Goal: Task Accomplishment & Management: Manage account settings

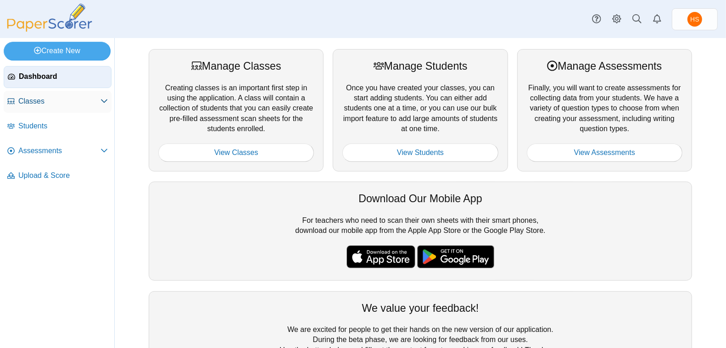
click at [28, 98] on span "Classes" at bounding box center [59, 101] width 82 height 10
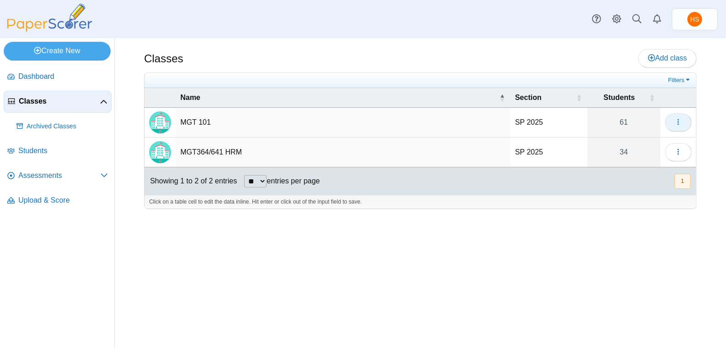
click at [675, 121] on icon "button" at bounding box center [677, 121] width 7 height 7
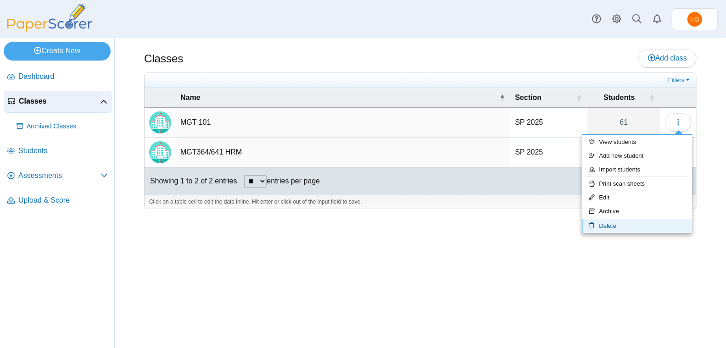
click at [627, 223] on link "Delete" at bounding box center [637, 226] width 110 height 14
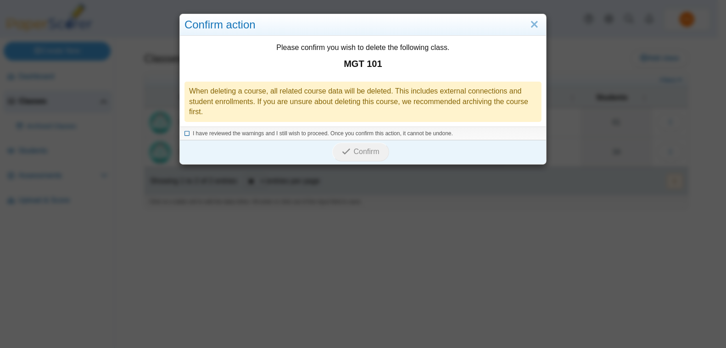
click at [184, 132] on icon at bounding box center [187, 132] width 6 height 5
click at [363, 145] on button "Confirm" at bounding box center [360, 152] width 56 height 18
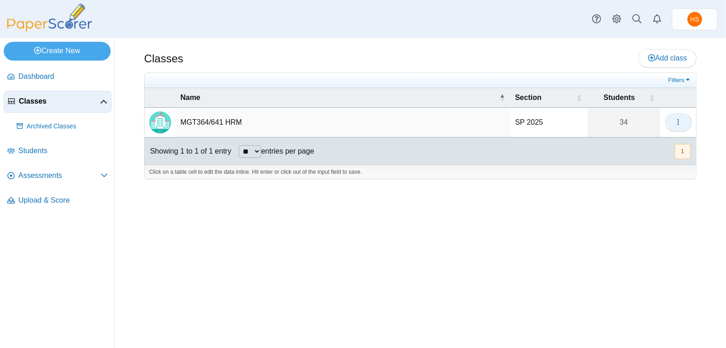
click at [677, 120] on icon "button" at bounding box center [677, 121] width 7 height 7
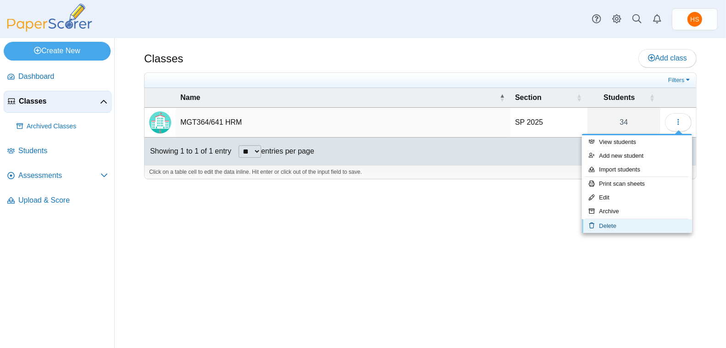
click at [604, 227] on link "Delete" at bounding box center [637, 226] width 110 height 14
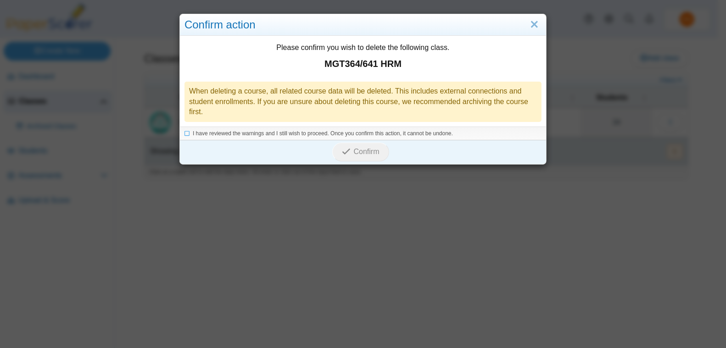
click at [180, 131] on div "I have reviewed the warnings and I still wish to proceed. Once you confirm this…" at bounding box center [363, 134] width 366 height 14
click at [184, 131] on icon at bounding box center [187, 132] width 6 height 5
click at [365, 144] on button "Confirm" at bounding box center [360, 152] width 56 height 18
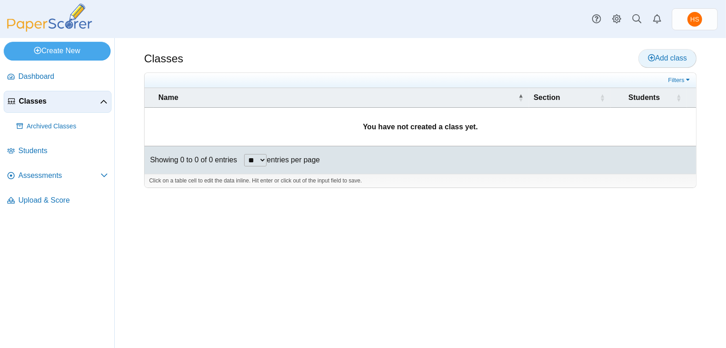
click at [660, 57] on span "Add class" at bounding box center [667, 58] width 39 height 8
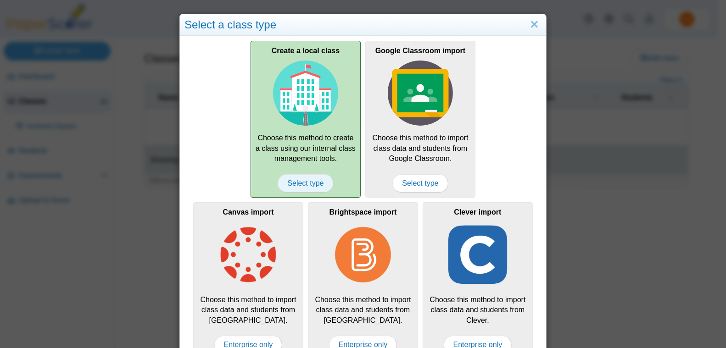
click at [300, 183] on span "Select type" at bounding box center [304, 183] width 55 height 18
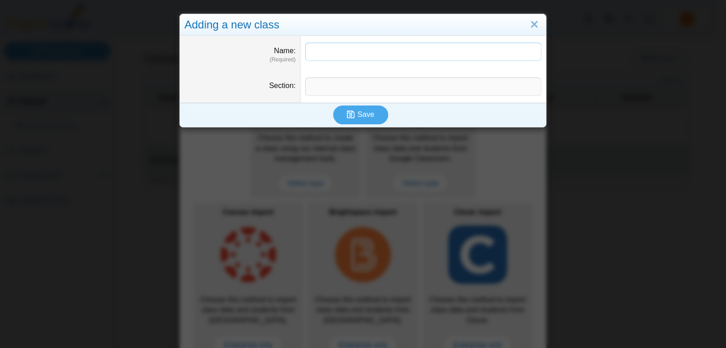
click at [319, 52] on input "Name" at bounding box center [423, 52] width 236 height 18
type input "**********"
click at [364, 114] on span "Save" at bounding box center [365, 115] width 17 height 8
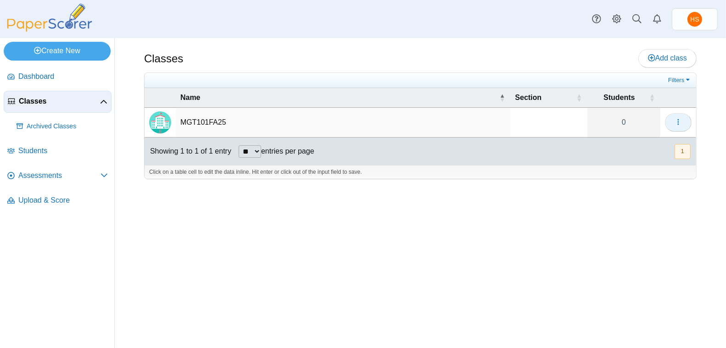
click at [677, 118] on icon "button" at bounding box center [677, 121] width 7 height 7
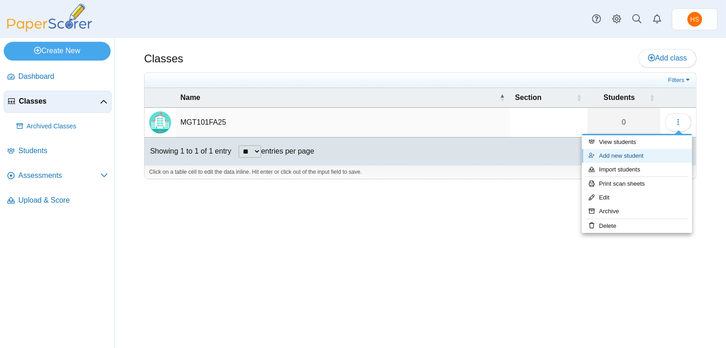
click at [638, 155] on link "Add new student" at bounding box center [637, 156] width 110 height 14
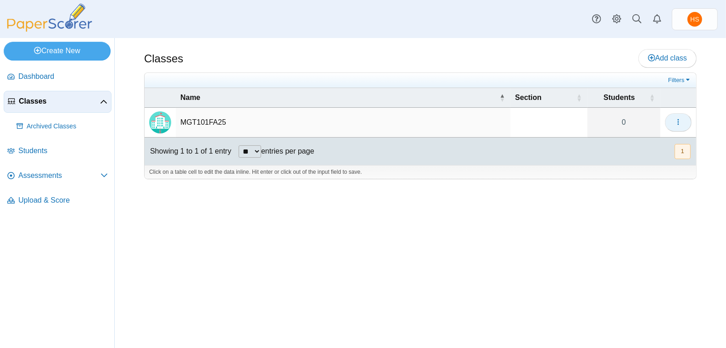
click at [677, 118] on icon "button" at bounding box center [677, 121] width 7 height 7
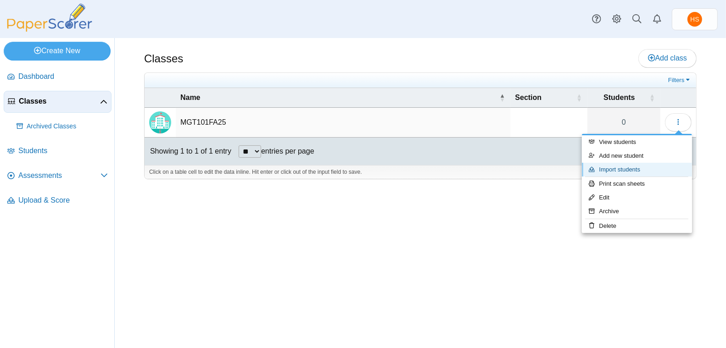
click at [633, 165] on link "Import students" at bounding box center [637, 170] width 110 height 14
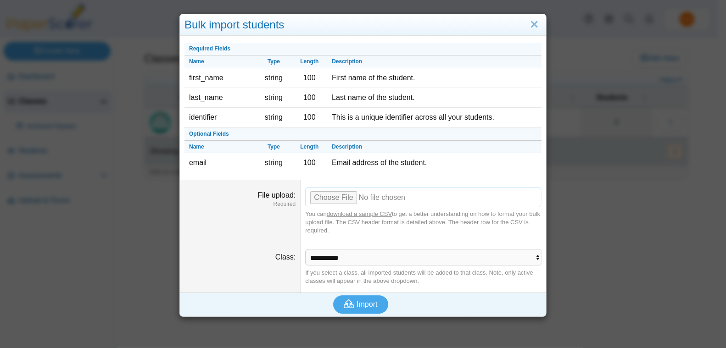
click at [335, 194] on input "File upload" at bounding box center [423, 197] width 236 height 20
click at [354, 211] on link "download a sample CSV" at bounding box center [359, 214] width 65 height 7
click at [333, 196] on input "File upload" at bounding box center [423, 197] width 236 height 20
type input "**********"
click at [370, 300] on span "Import" at bounding box center [366, 304] width 21 height 8
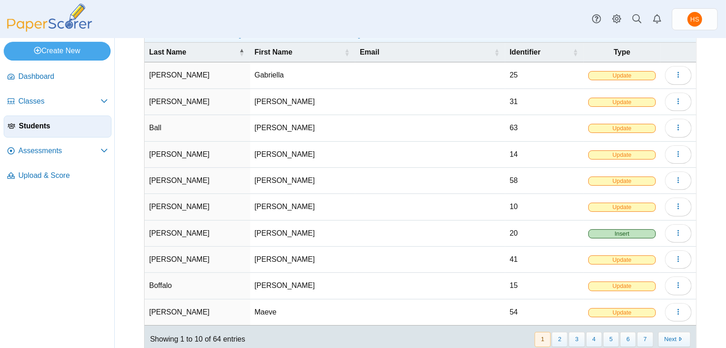
scroll to position [76, 0]
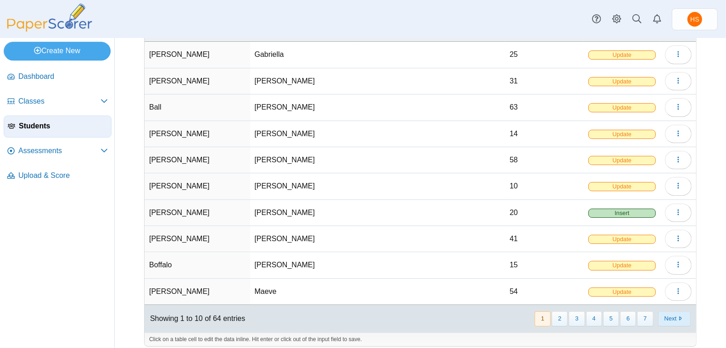
click at [660, 311] on button "Next" at bounding box center [674, 318] width 33 height 15
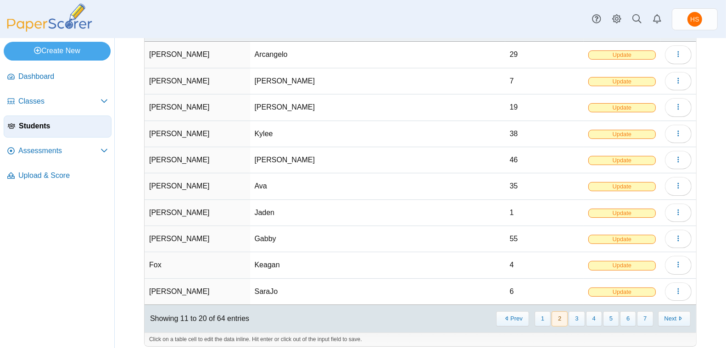
scroll to position [0, 0]
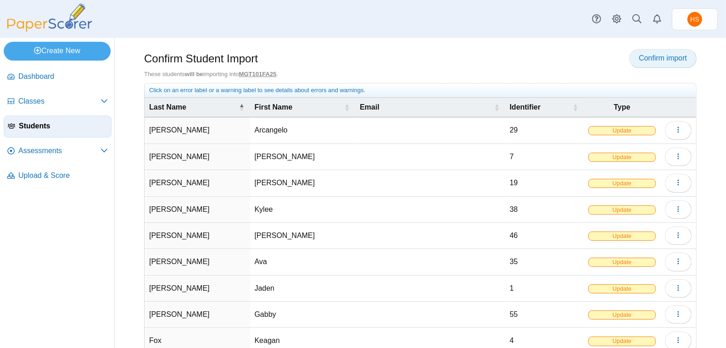
click at [653, 60] on span "Confirm import" at bounding box center [662, 58] width 48 height 8
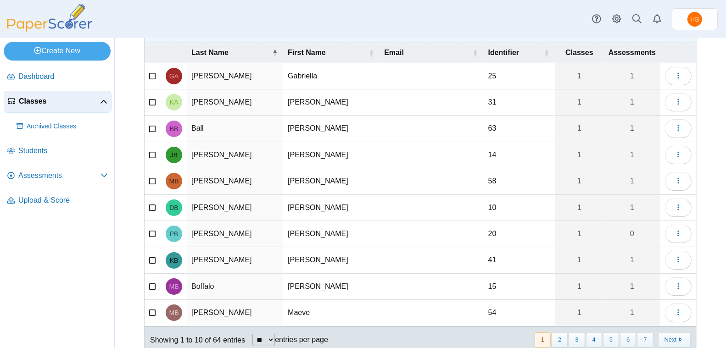
scroll to position [77, 0]
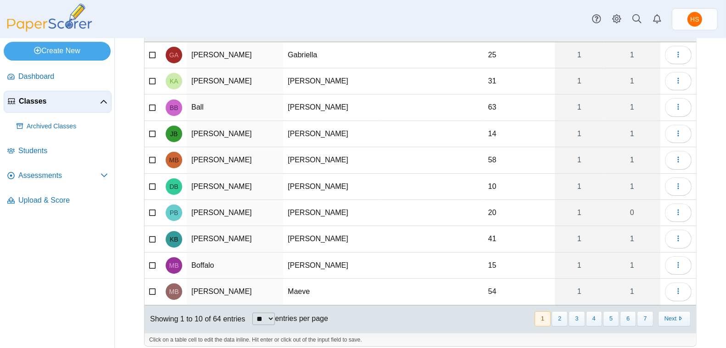
click at [275, 313] on select "** ** ** ***" at bounding box center [263, 319] width 22 height 12
select select "***"
click at [253, 313] on select "** ** ** ***" at bounding box center [263, 319] width 22 height 12
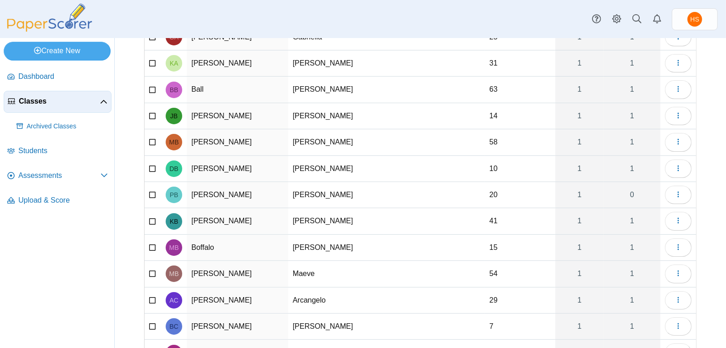
scroll to position [0, 0]
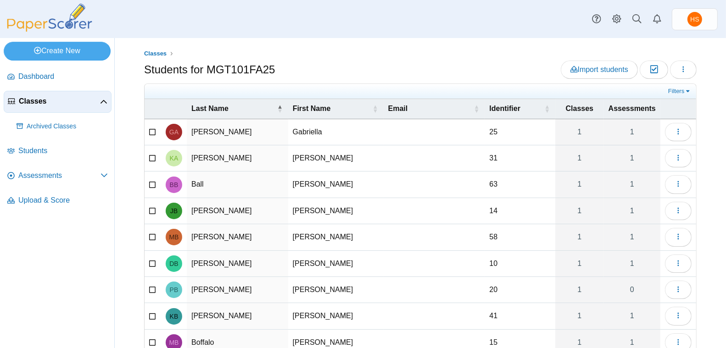
click at [39, 100] on span "Classes" at bounding box center [59, 101] width 81 height 10
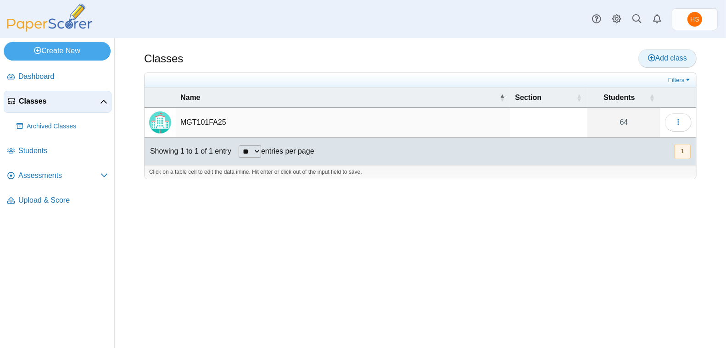
click at [666, 60] on span "Add class" at bounding box center [667, 58] width 39 height 8
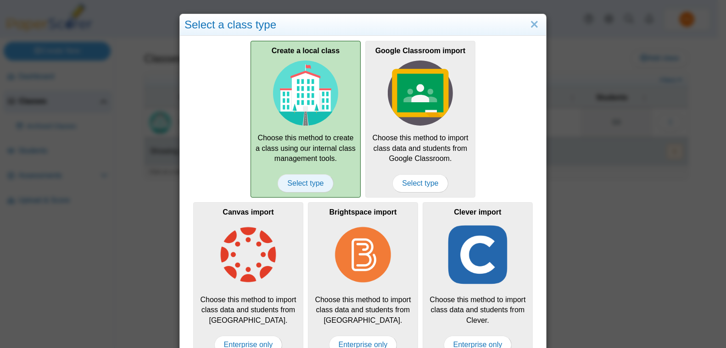
click at [312, 180] on span "Select type" at bounding box center [304, 183] width 55 height 18
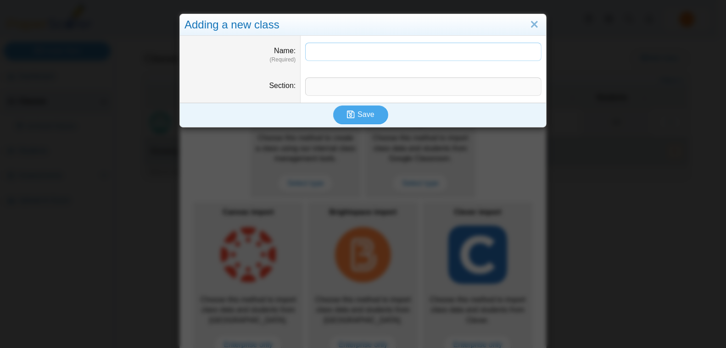
click at [318, 51] on input "Name" at bounding box center [423, 52] width 236 height 18
type input "**********"
click at [371, 117] on button "Save" at bounding box center [360, 114] width 55 height 18
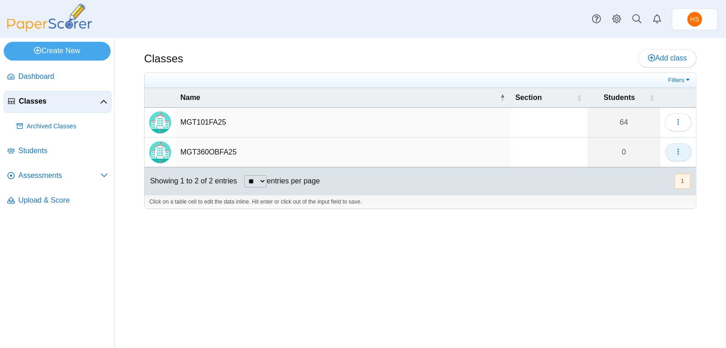
click at [678, 150] on use "button" at bounding box center [677, 152] width 1 height 6
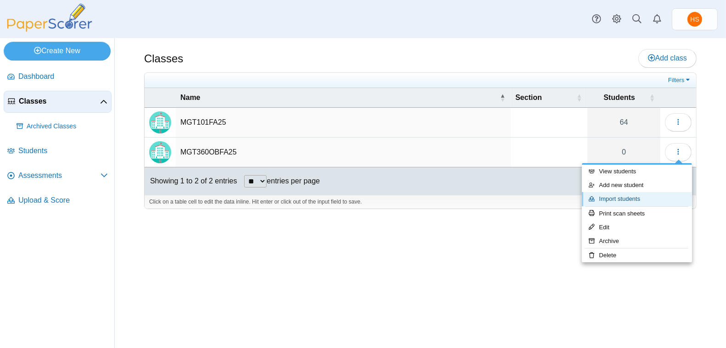
click at [635, 196] on link "Import students" at bounding box center [637, 199] width 110 height 14
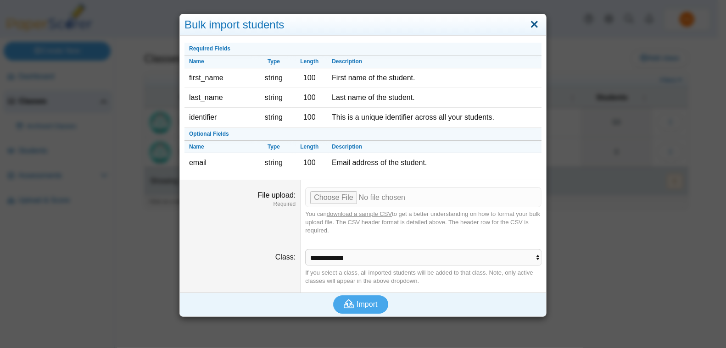
click at [532, 24] on link "Close" at bounding box center [534, 25] width 14 height 16
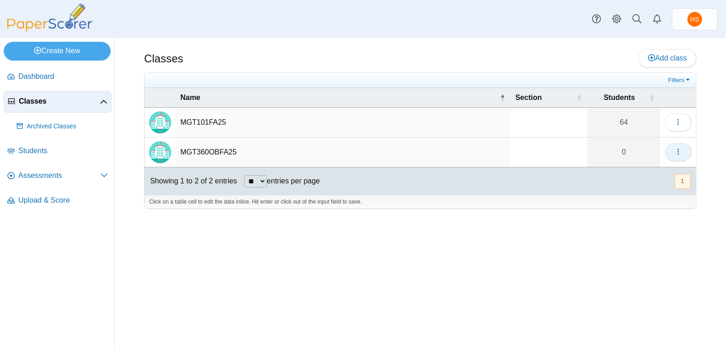
click at [678, 150] on icon "button" at bounding box center [677, 151] width 7 height 7
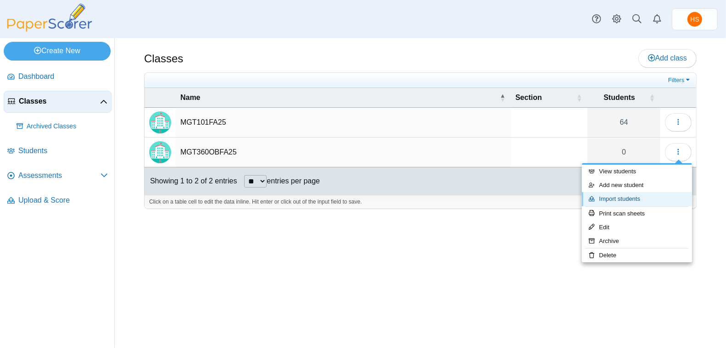
click at [620, 195] on link "Import students" at bounding box center [637, 199] width 110 height 14
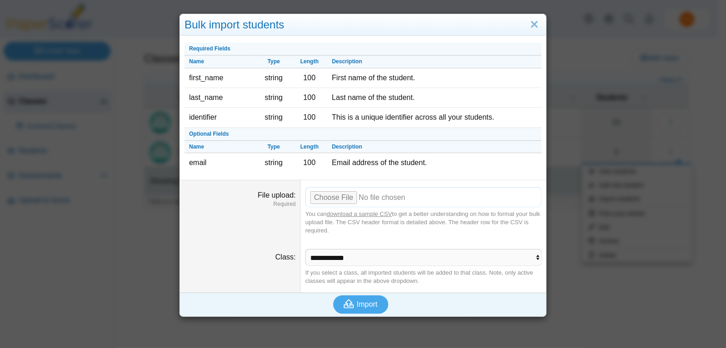
click at [337, 193] on input "File upload" at bounding box center [423, 197] width 236 height 20
click at [356, 212] on link "download a sample CSV" at bounding box center [359, 214] width 65 height 7
click at [327, 195] on input "File upload" at bounding box center [423, 197] width 236 height 20
type input "**********"
click at [359, 300] on span "Import" at bounding box center [366, 304] width 21 height 8
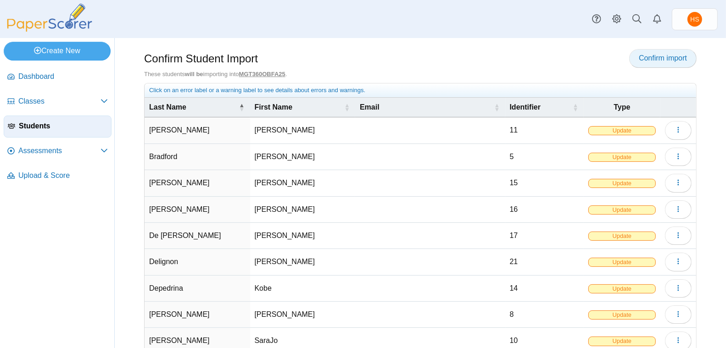
click at [658, 60] on span "Confirm import" at bounding box center [662, 58] width 48 height 8
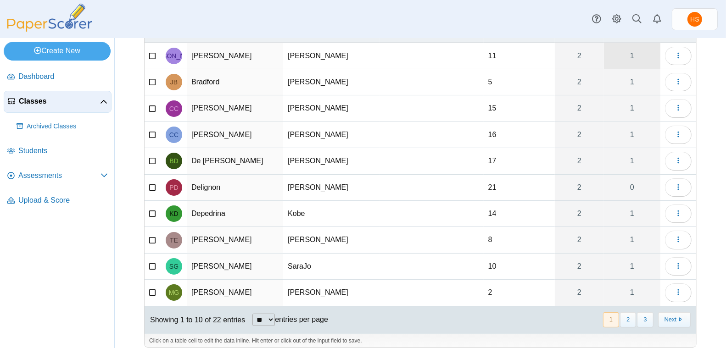
scroll to position [77, 0]
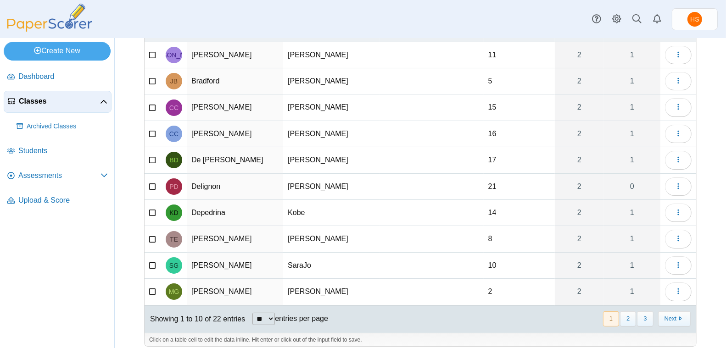
click at [274, 313] on select "** ** ** ***" at bounding box center [263, 319] width 22 height 12
select select "**"
click at [253, 313] on select "** ** ** ***" at bounding box center [263, 319] width 22 height 12
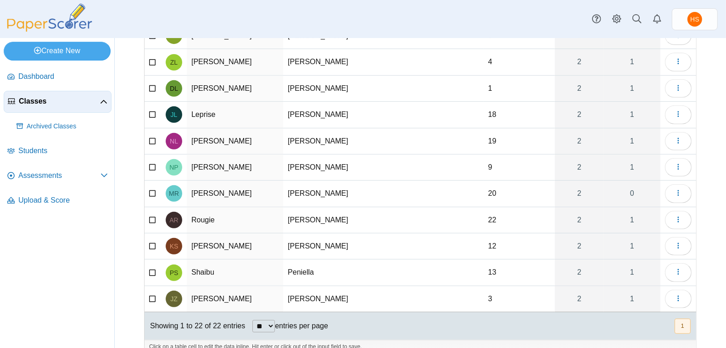
scroll to position [0, 0]
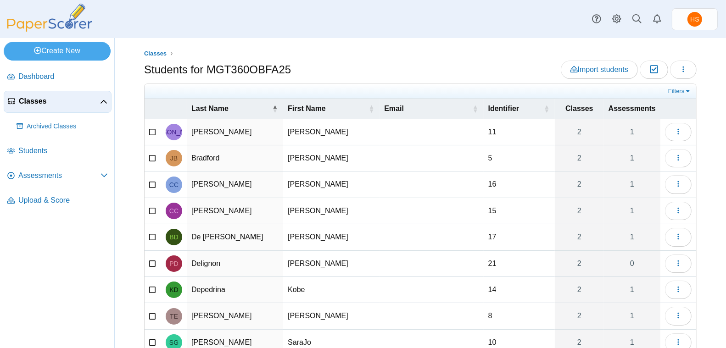
click at [33, 97] on span "Classes" at bounding box center [59, 101] width 81 height 10
